Goal: Task Accomplishment & Management: Manage account settings

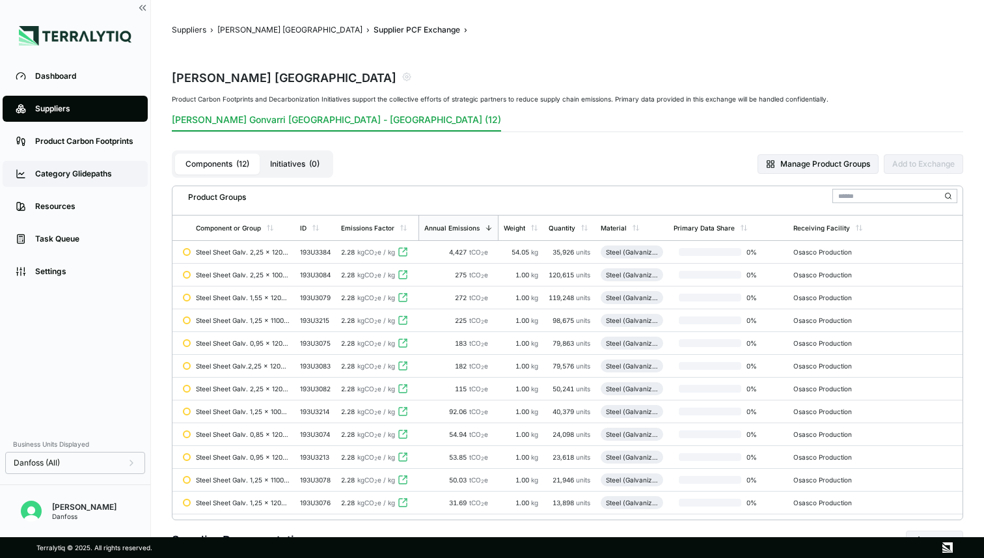
click at [68, 180] on link "Category Glidepaths" at bounding box center [75, 174] width 145 height 26
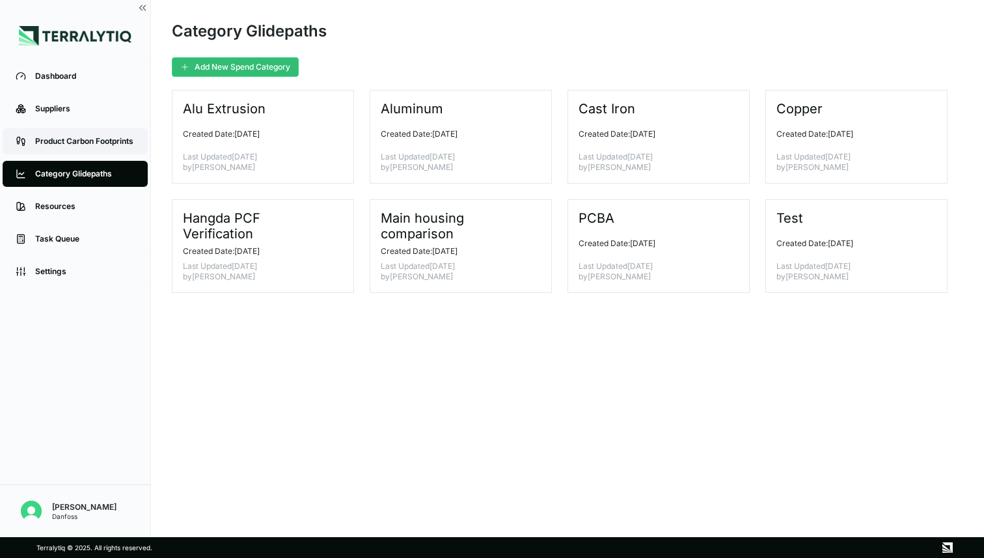
click at [77, 139] on div "Product Carbon Footprints" at bounding box center [85, 141] width 100 height 10
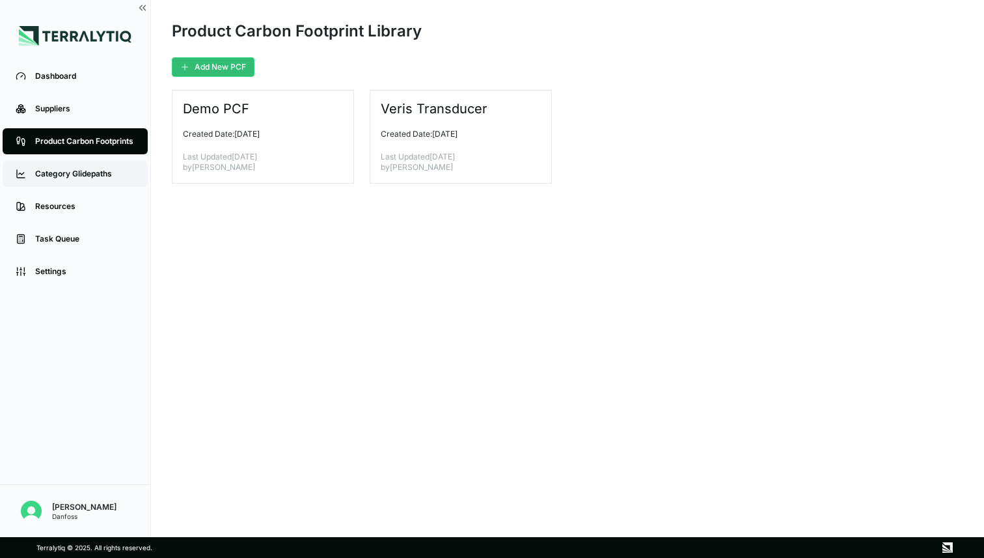
click at [66, 167] on link "Category Glidepaths" at bounding box center [75, 174] width 145 height 26
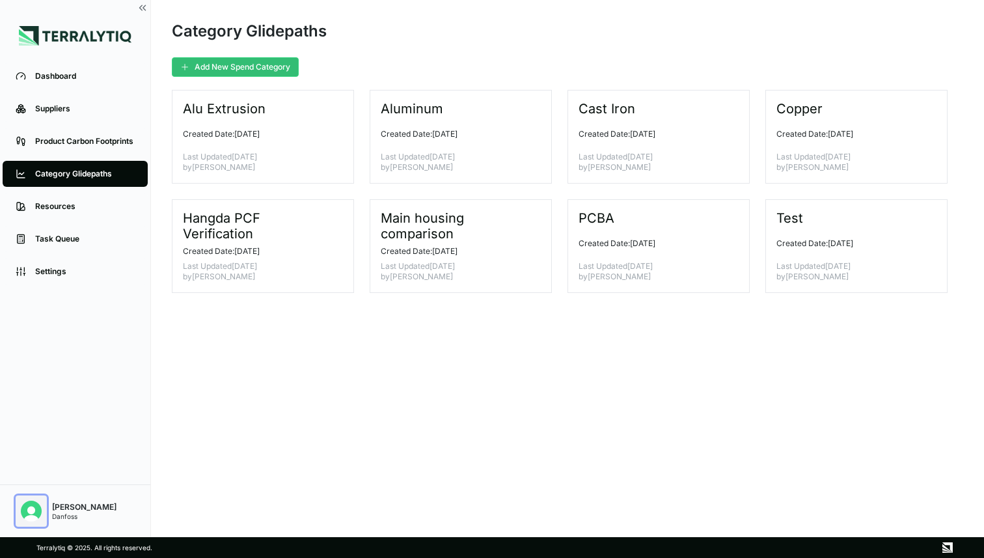
click at [29, 512] on img "Open user button" at bounding box center [31, 510] width 21 height 21
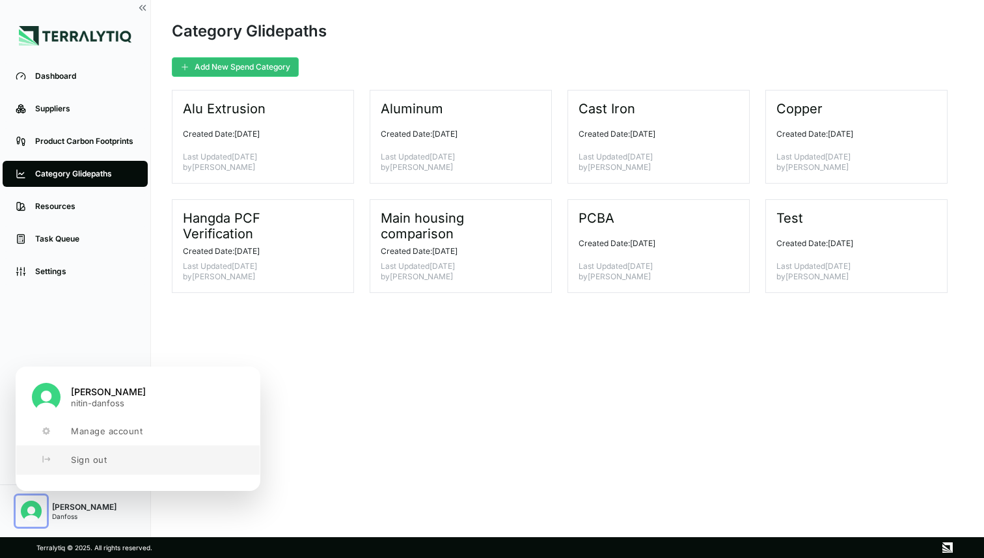
click at [74, 467] on button "Sign out" at bounding box center [137, 459] width 243 height 29
